Goal: Transaction & Acquisition: Purchase product/service

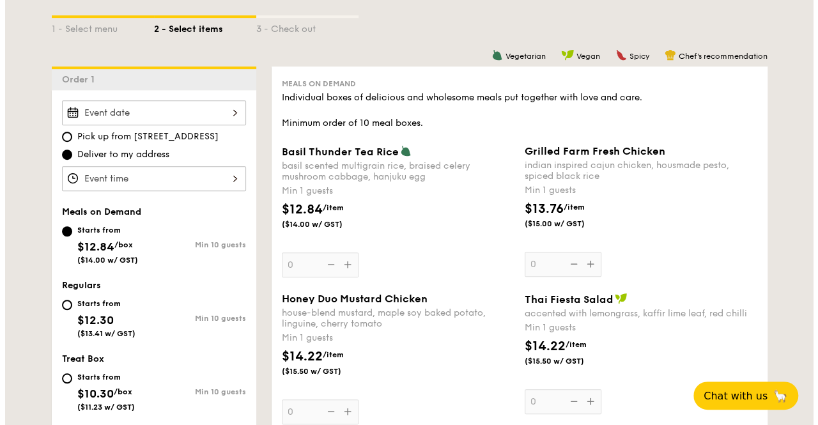
scroll to position [309, 0]
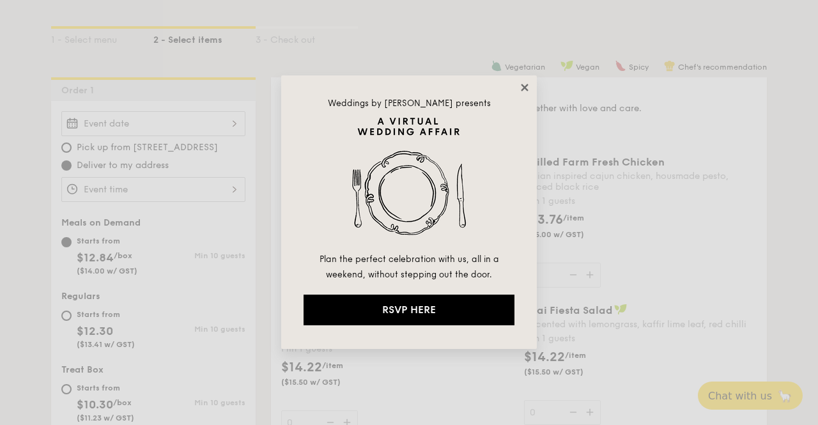
click at [521, 86] on icon at bounding box center [525, 88] width 12 height 12
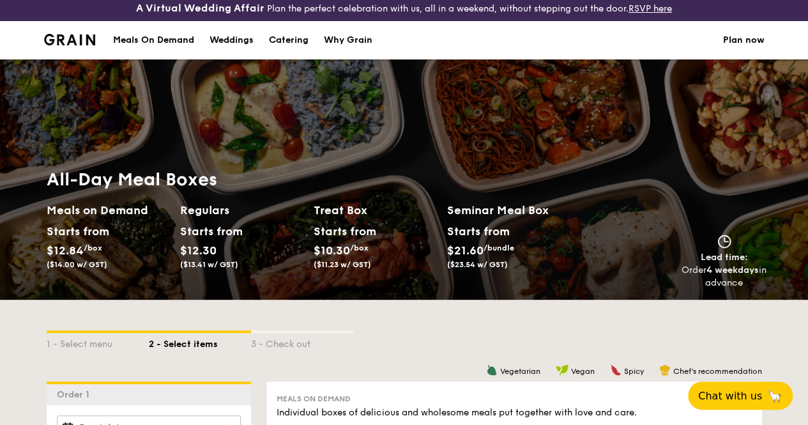
scroll to position [0, 0]
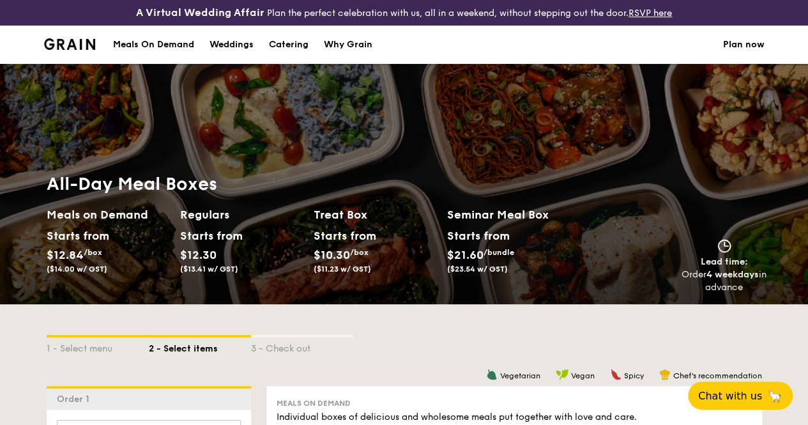
click at [158, 49] on div "Meals On Demand" at bounding box center [153, 45] width 81 height 38
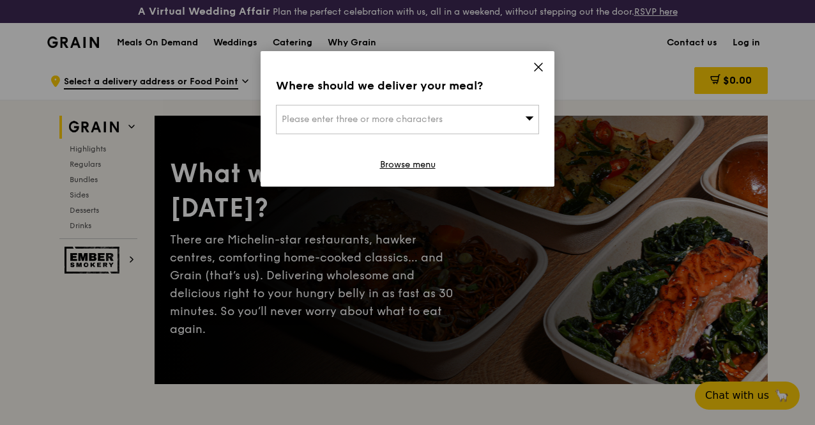
click at [539, 67] on icon at bounding box center [539, 67] width 8 height 8
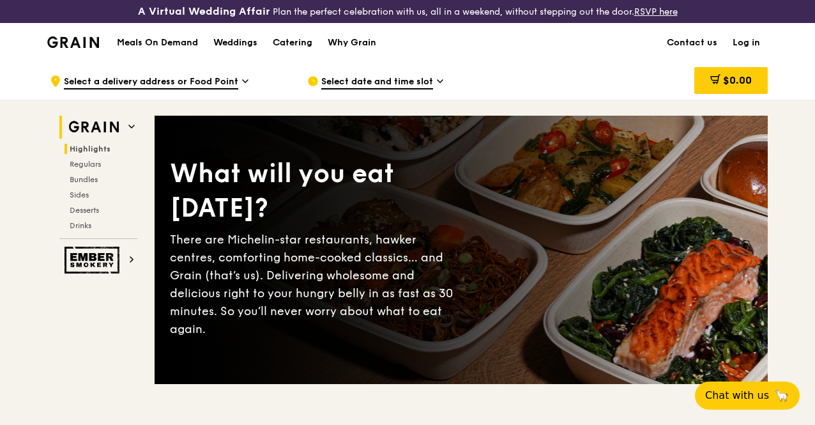
click at [107, 153] on span "Highlights" at bounding box center [90, 148] width 41 height 9
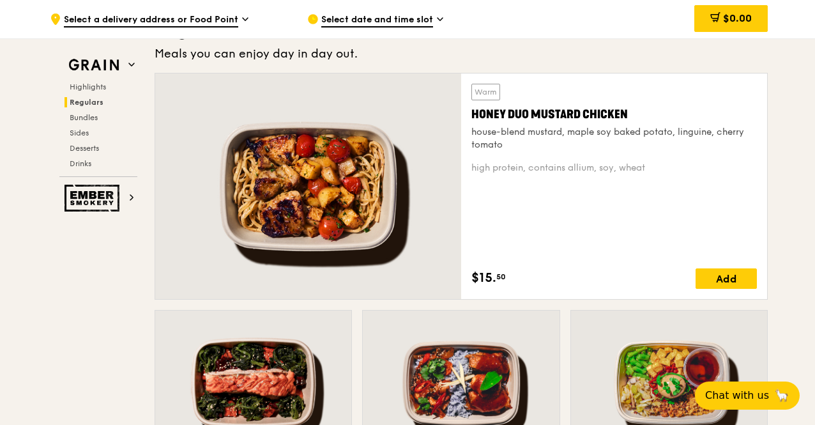
scroll to position [905, 0]
